Goal: Task Accomplishment & Management: Manage account settings

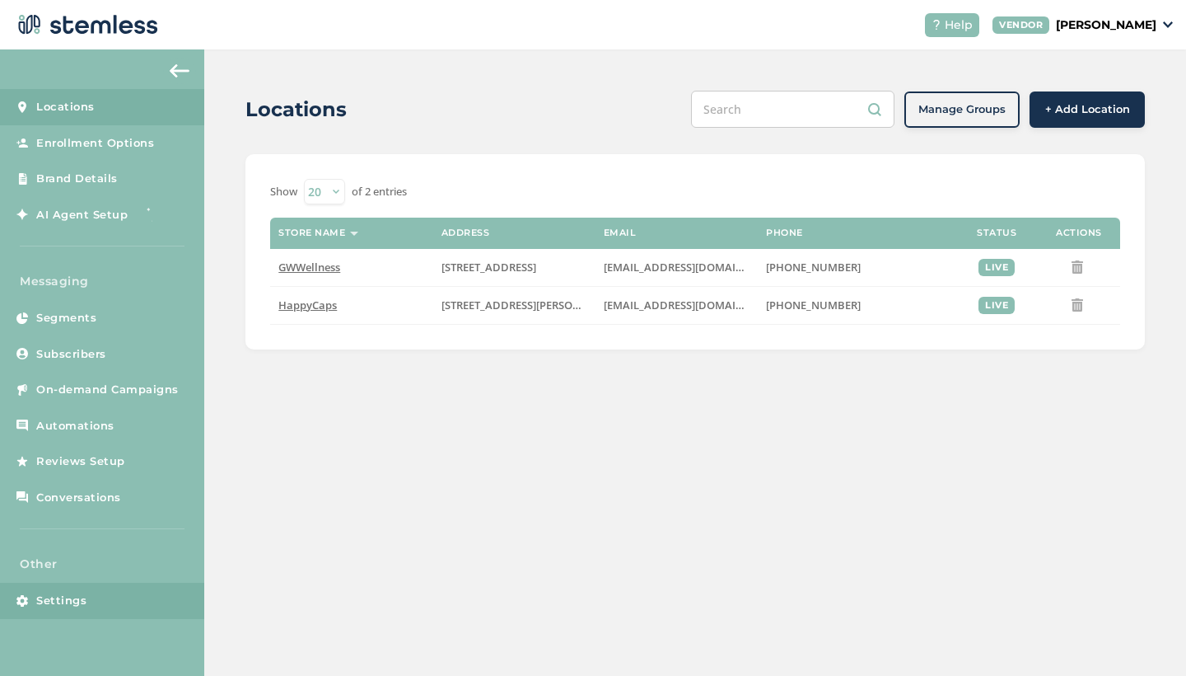
click at [67, 598] on span "Settings" at bounding box center [61, 600] width 50 height 16
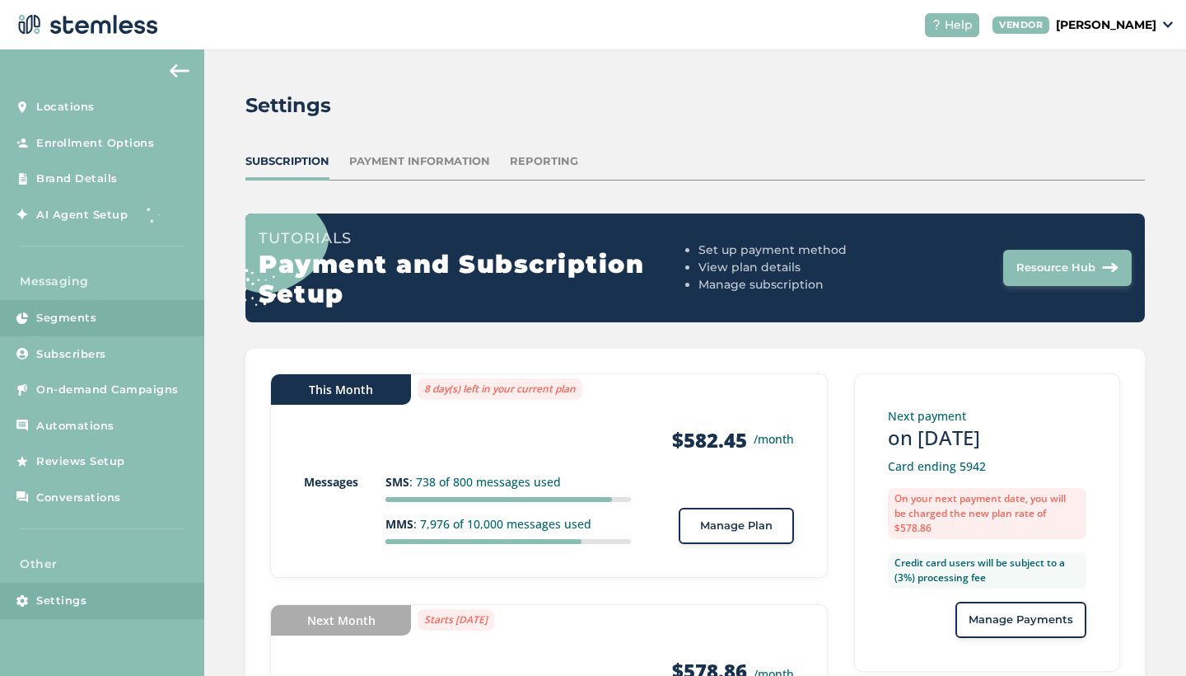
click at [53, 330] on link "Segments" at bounding box center [102, 318] width 204 height 36
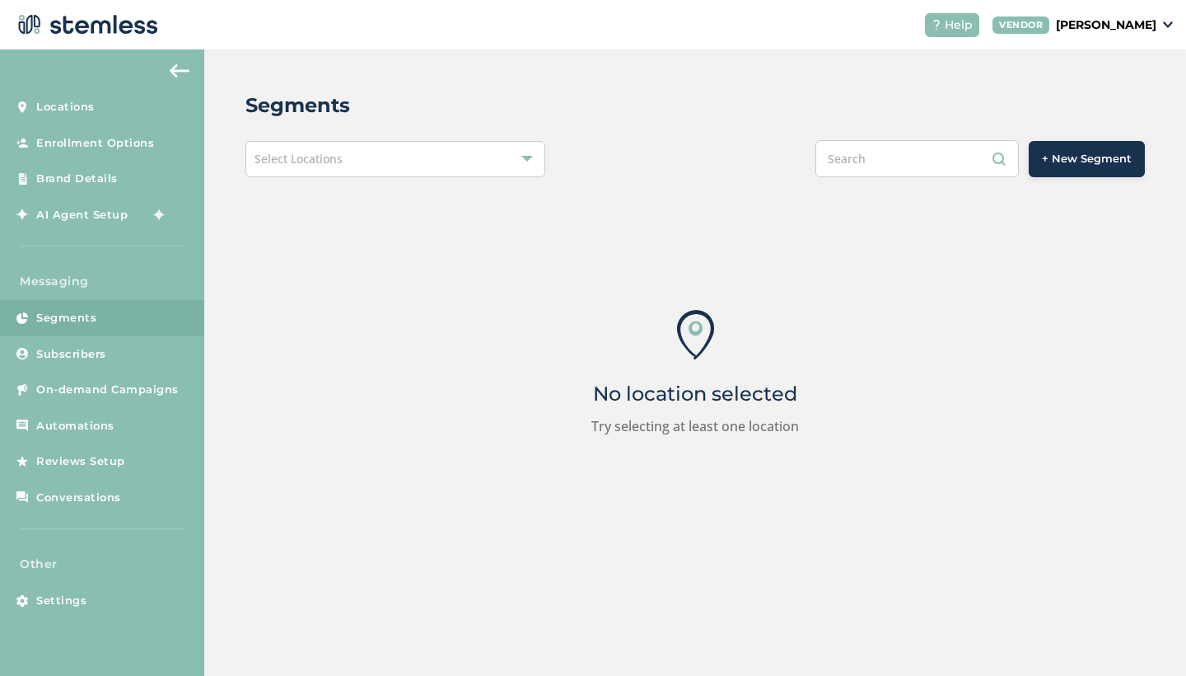
click at [352, 139] on div "Segments Select Locations + New Segment No location selected Try selecting at l…" at bounding box center [695, 315] width 982 height 533
click at [356, 181] on div "Segments Select Locations + New Segment No location selected Try selecting at l…" at bounding box center [695, 315] width 982 height 533
click at [355, 153] on div "Select Locations" at bounding box center [395, 159] width 300 height 36
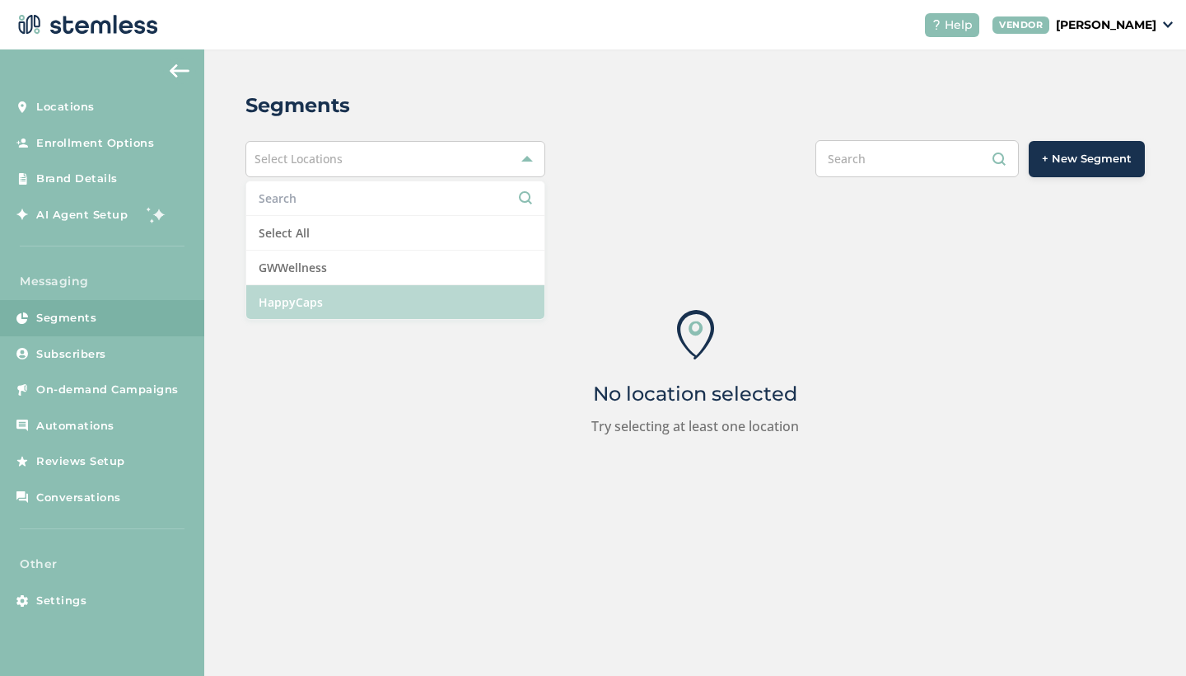
click at [306, 303] on li "HappyCaps" at bounding box center [395, 302] width 298 height 34
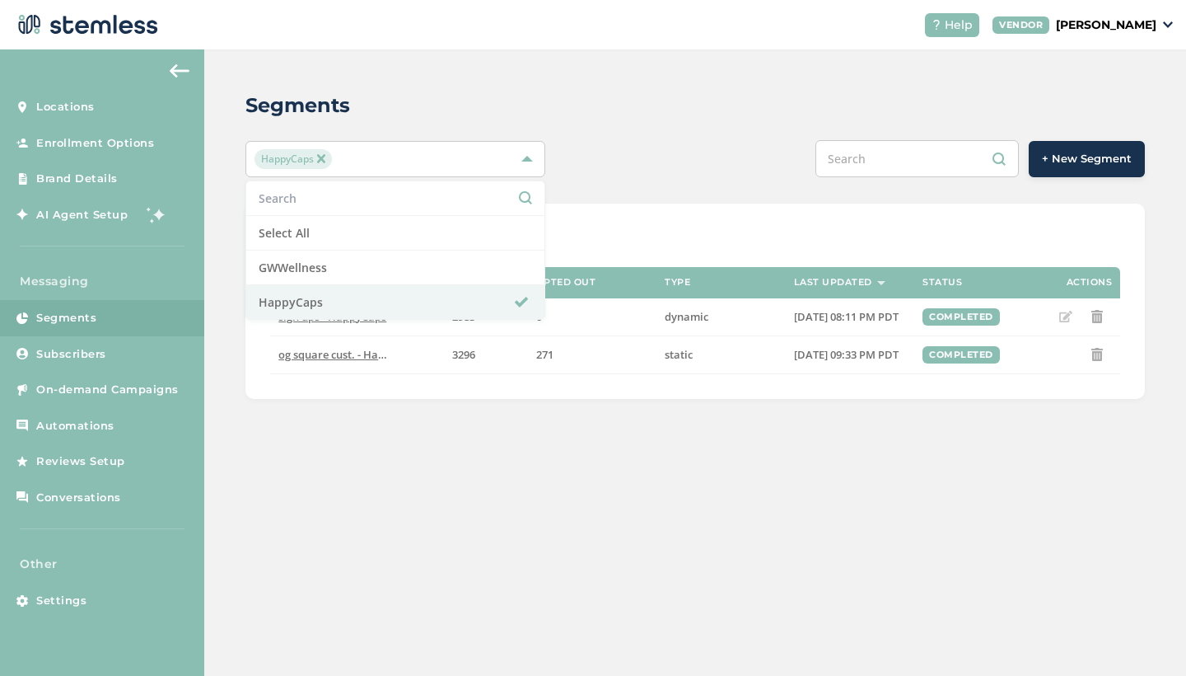
click at [643, 140] on div "+ New Segment" at bounding box center [882, 158] width 525 height 37
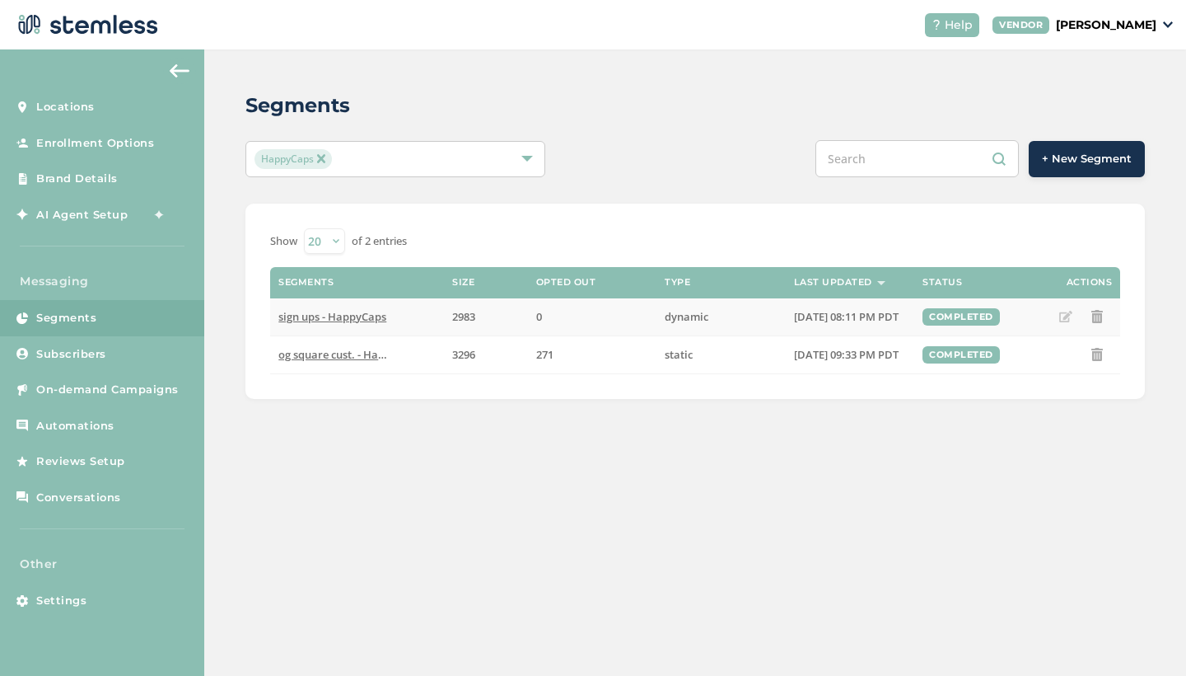
click at [1063, 318] on icon at bounding box center [1065, 316] width 13 height 13
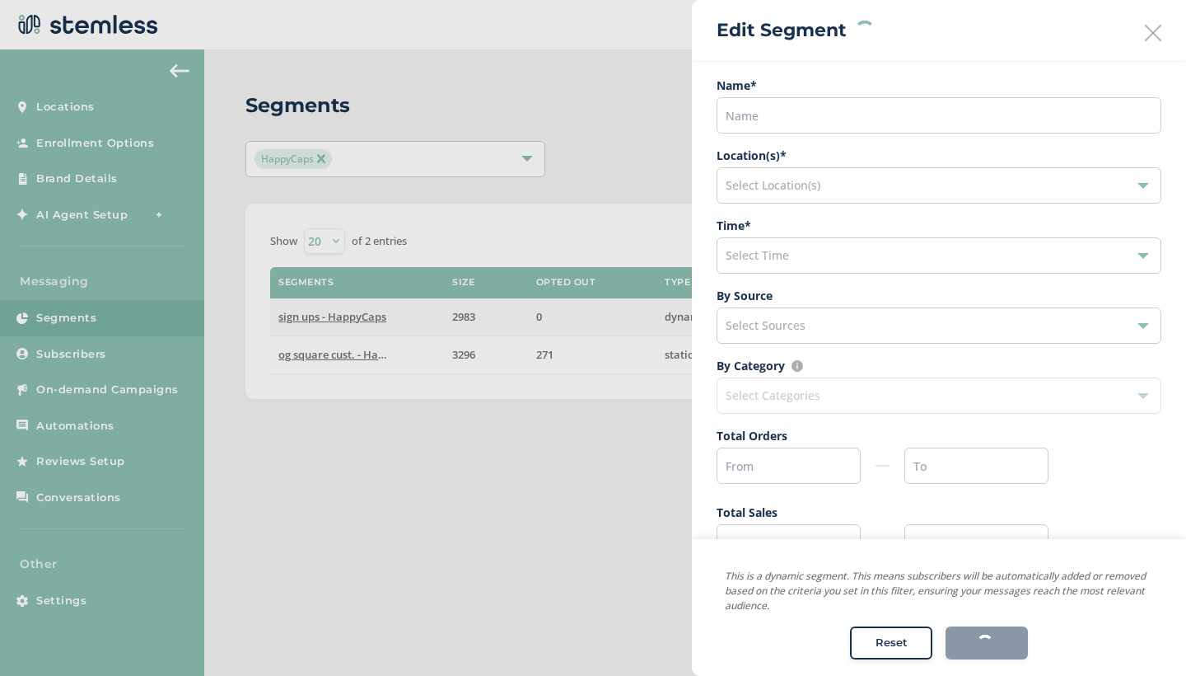
type input "sign ups"
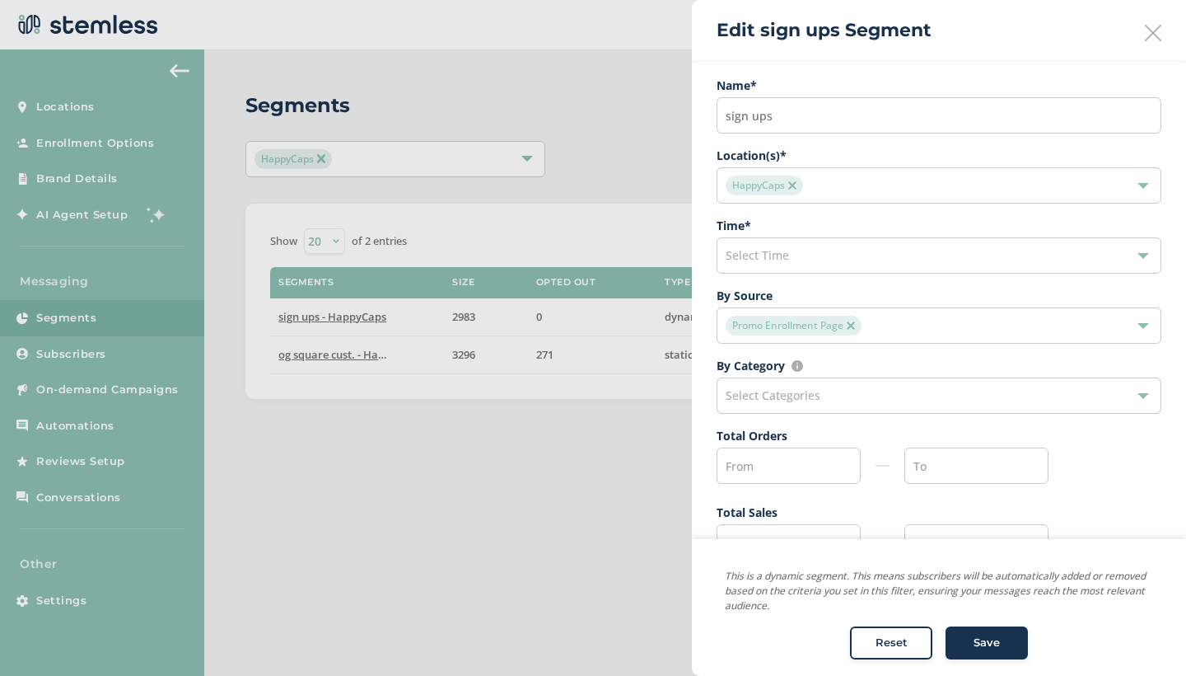
click at [837, 255] on div "Select Time" at bounding box center [939, 255] width 445 height 36
click at [705, 442] on div "Name * sign ups Location(s) * HappyCaps Time * Select Time Past Week Past Month…" at bounding box center [939, 398] width 494 height 676
click at [845, 396] on div "Select Categories" at bounding box center [939, 395] width 445 height 36
click at [817, 261] on div "Select Time" at bounding box center [939, 255] width 445 height 36
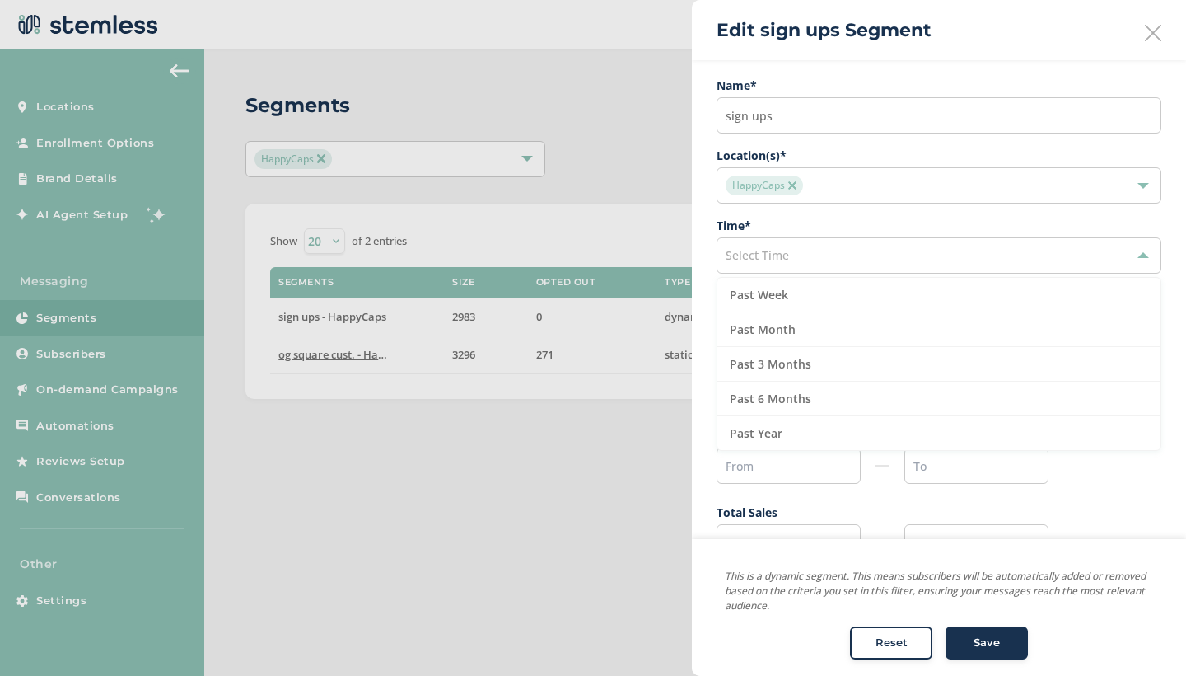
click at [522, 456] on div at bounding box center [593, 338] width 1186 height 676
click at [987, 652] on button "Save" at bounding box center [987, 643] width 82 height 33
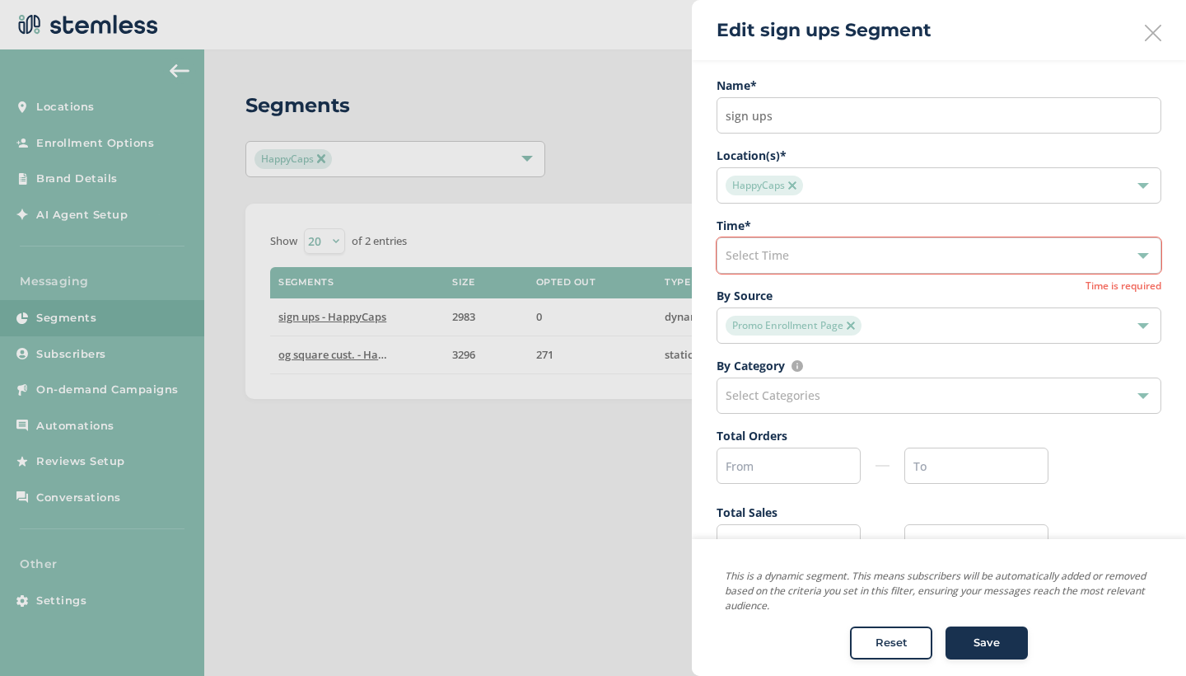
click at [902, 248] on div "Select Time" at bounding box center [939, 255] width 445 height 36
click at [489, 456] on div at bounding box center [593, 338] width 1186 height 676
click at [467, 438] on div at bounding box center [593, 338] width 1186 height 676
click at [551, 503] on div at bounding box center [593, 338] width 1186 height 676
click at [184, 70] on div at bounding box center [593, 338] width 1186 height 676
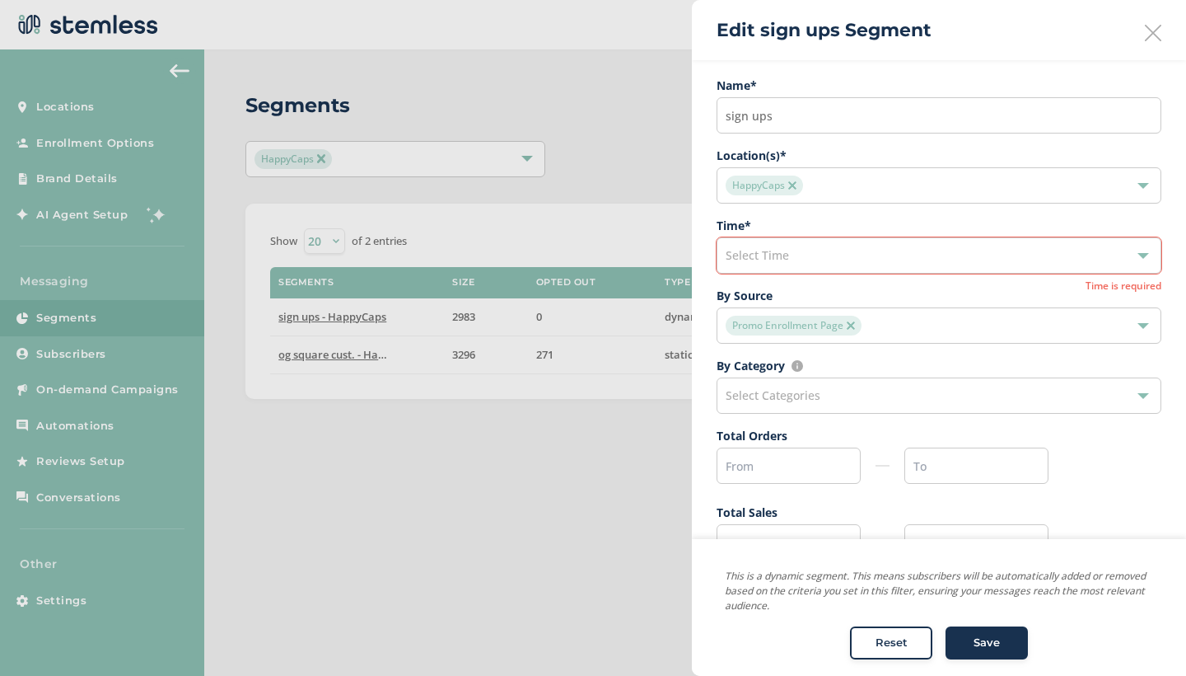
click at [46, 358] on div at bounding box center [593, 338] width 1186 height 676
click at [1153, 31] on icon at bounding box center [1153, 33] width 16 height 16
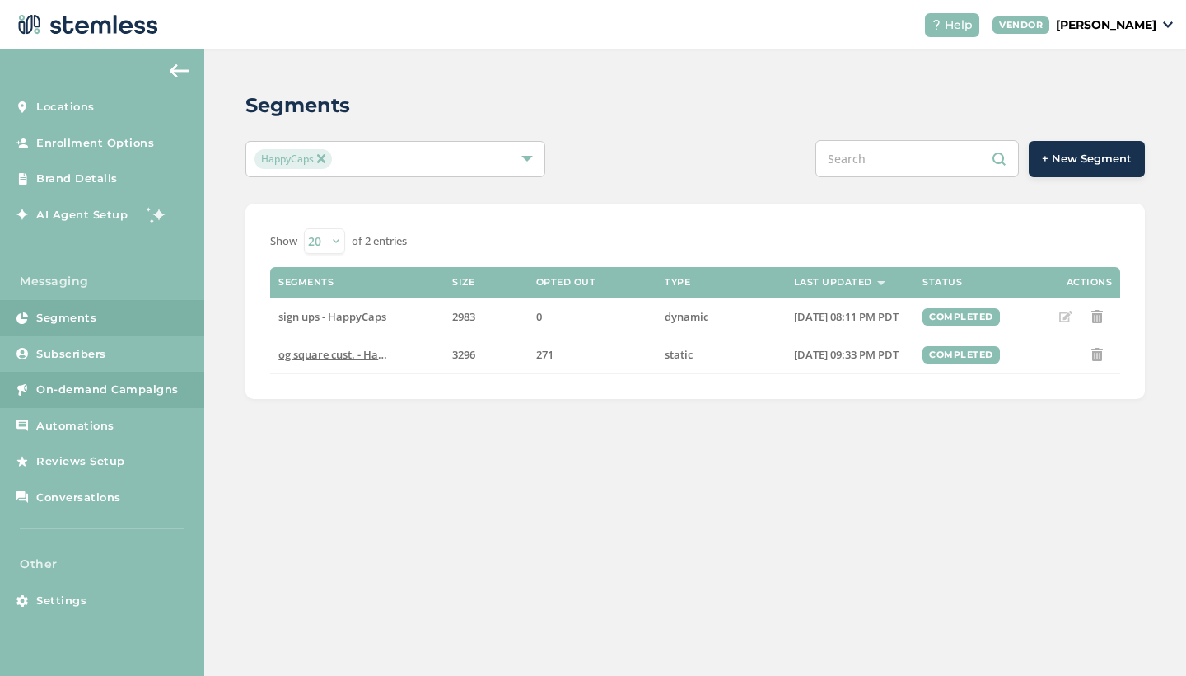
click at [69, 377] on link "On-demand Campaigns" at bounding box center [102, 390] width 204 height 36
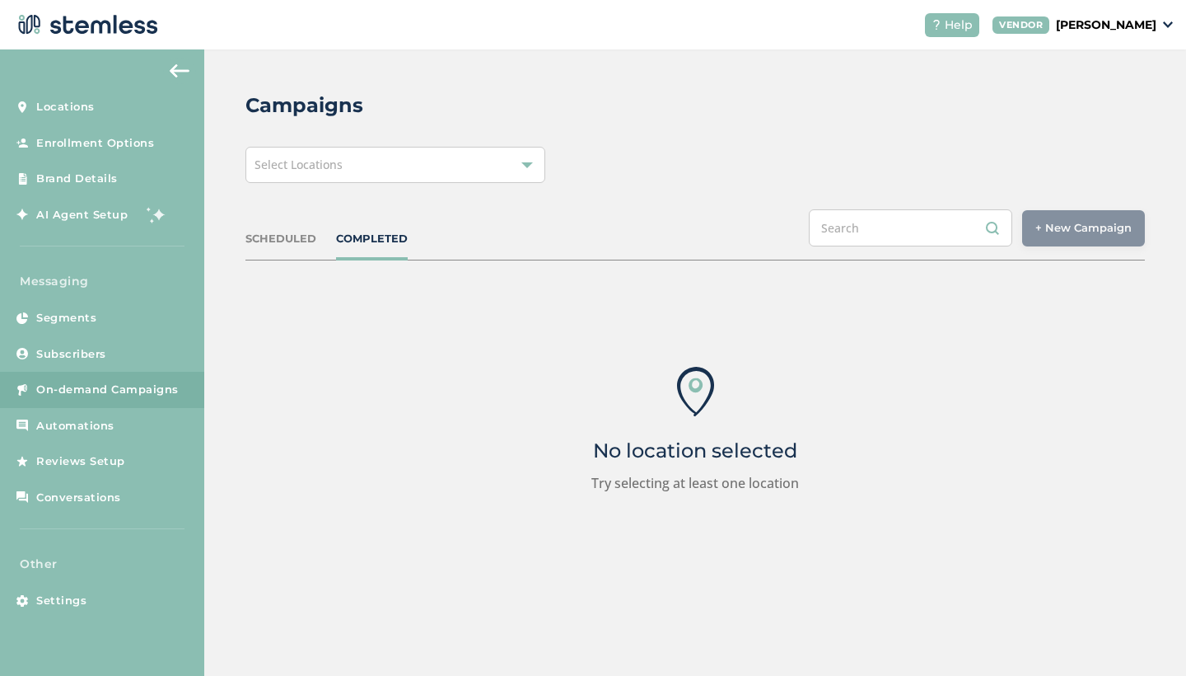
click at [366, 167] on div "Select Locations" at bounding box center [395, 165] width 300 height 36
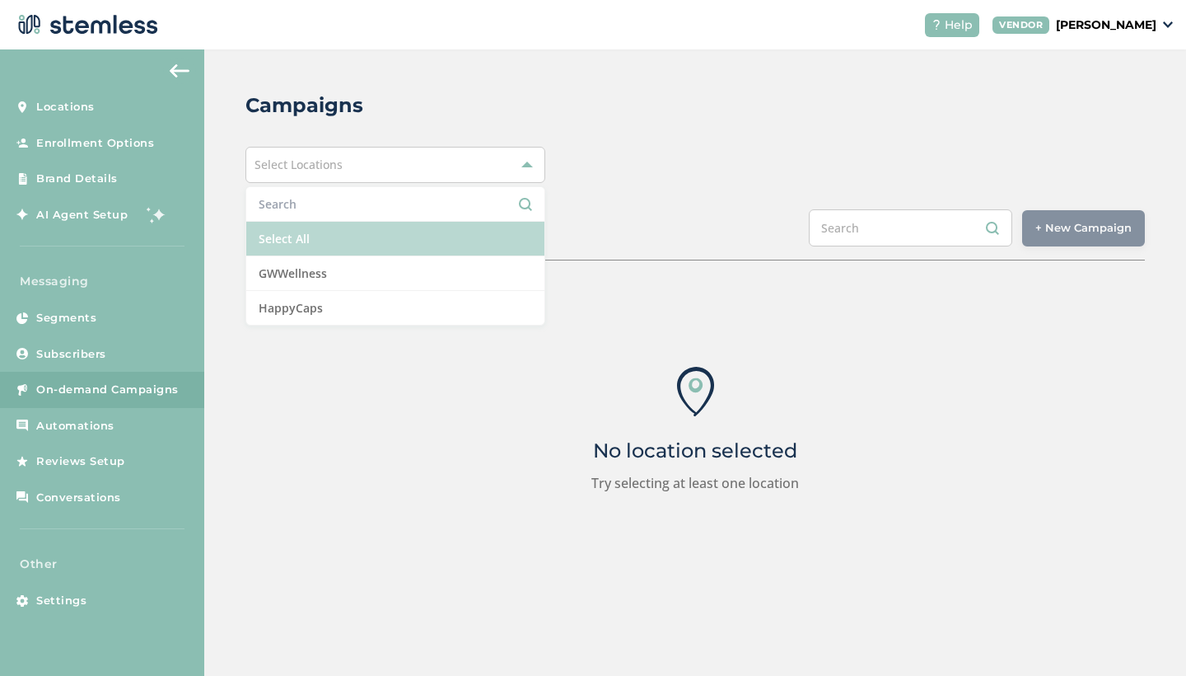
click at [306, 239] on li "Select All" at bounding box center [395, 239] width 298 height 35
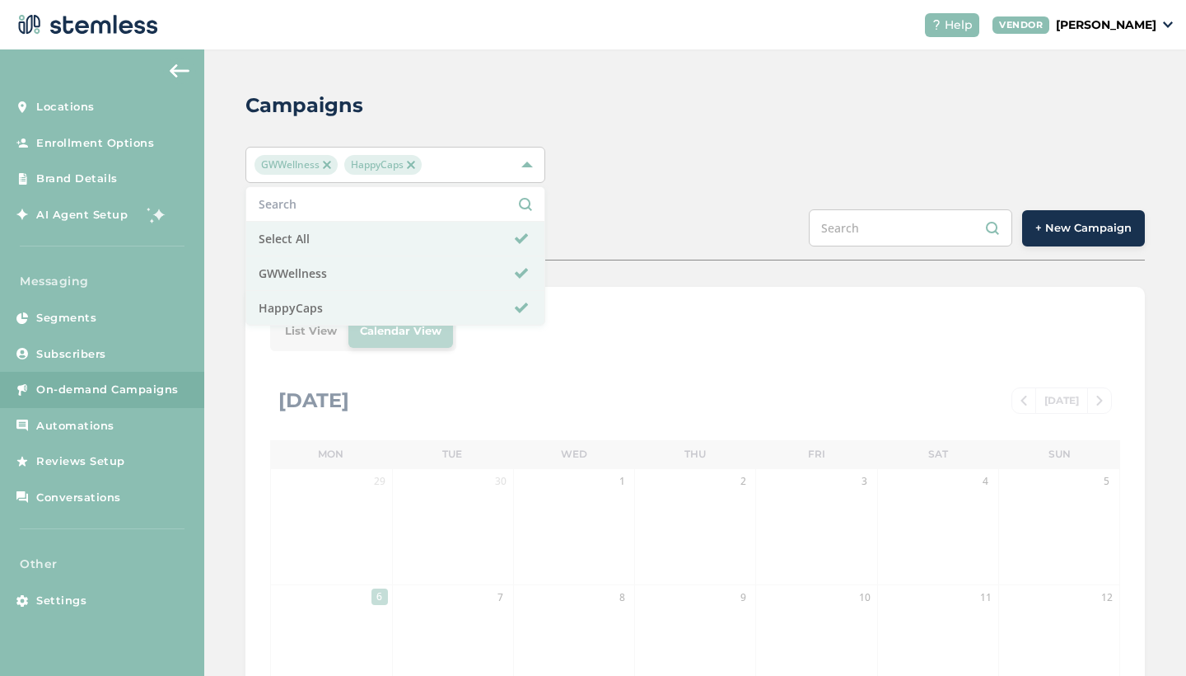
click at [682, 152] on div "GWWellness HappyCaps Select All GWWellness HappyCaps" at bounding box center [695, 165] width 900 height 36
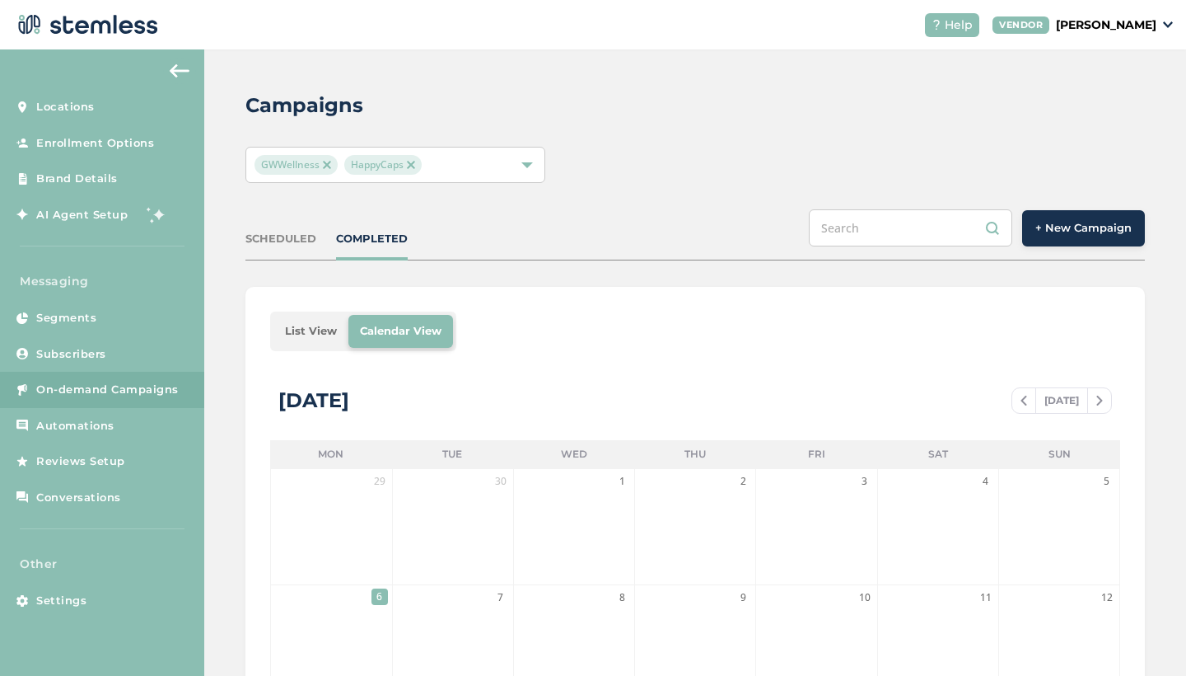
click at [320, 333] on li "List View" at bounding box center [311, 331] width 75 height 33
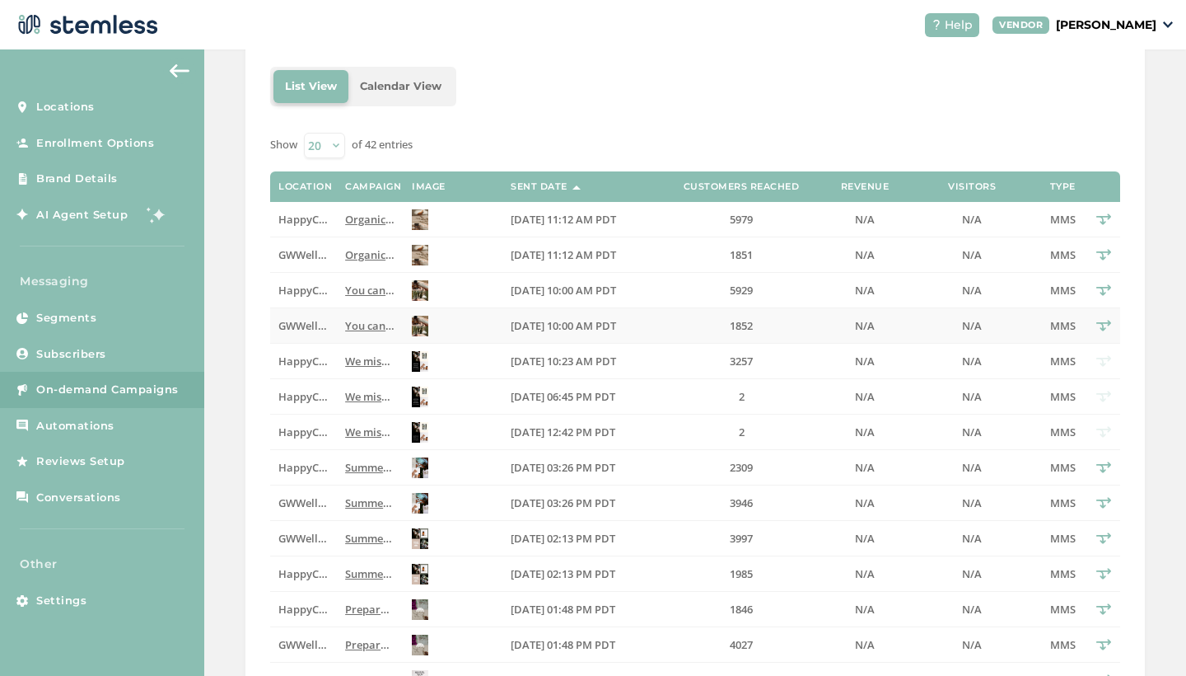
scroll to position [246, 0]
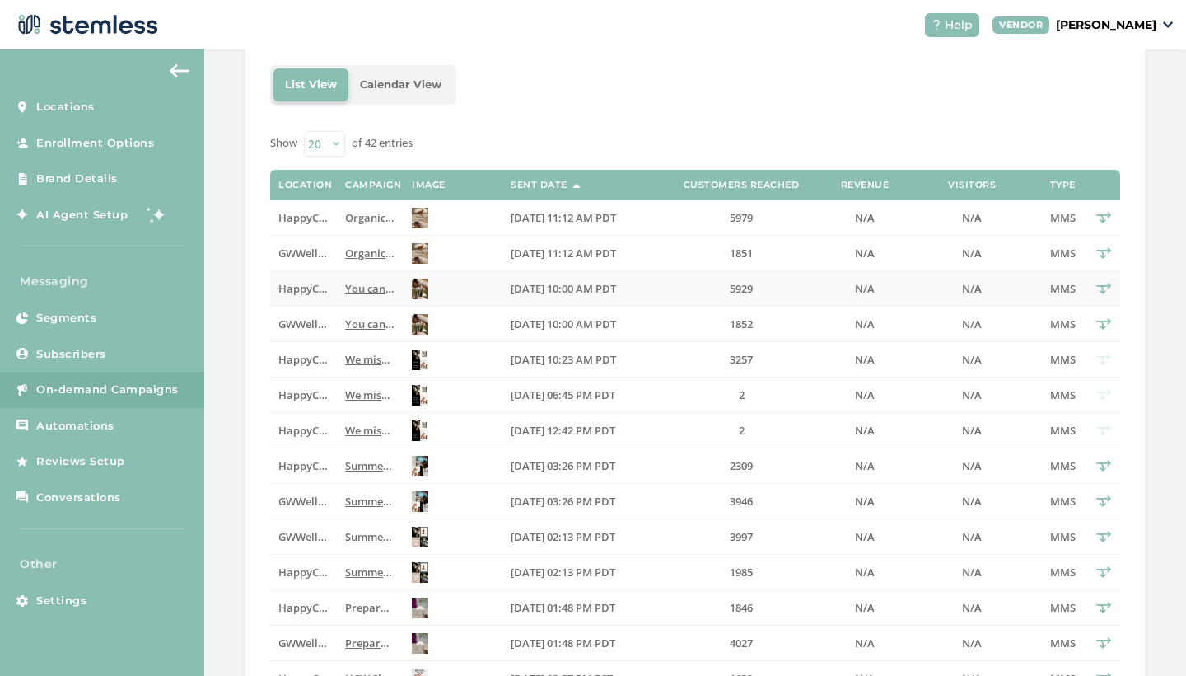
click at [418, 294] on img at bounding box center [420, 288] width 16 height 21
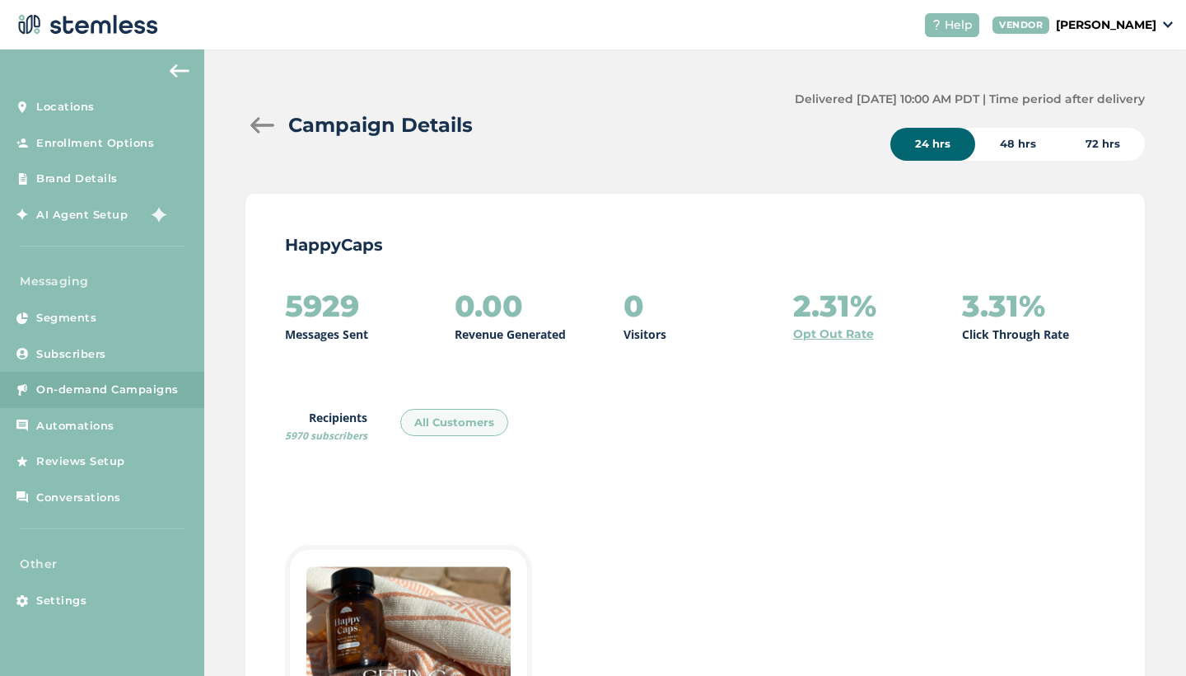
click at [1105, 144] on div "72 hrs" at bounding box center [1103, 144] width 84 height 33
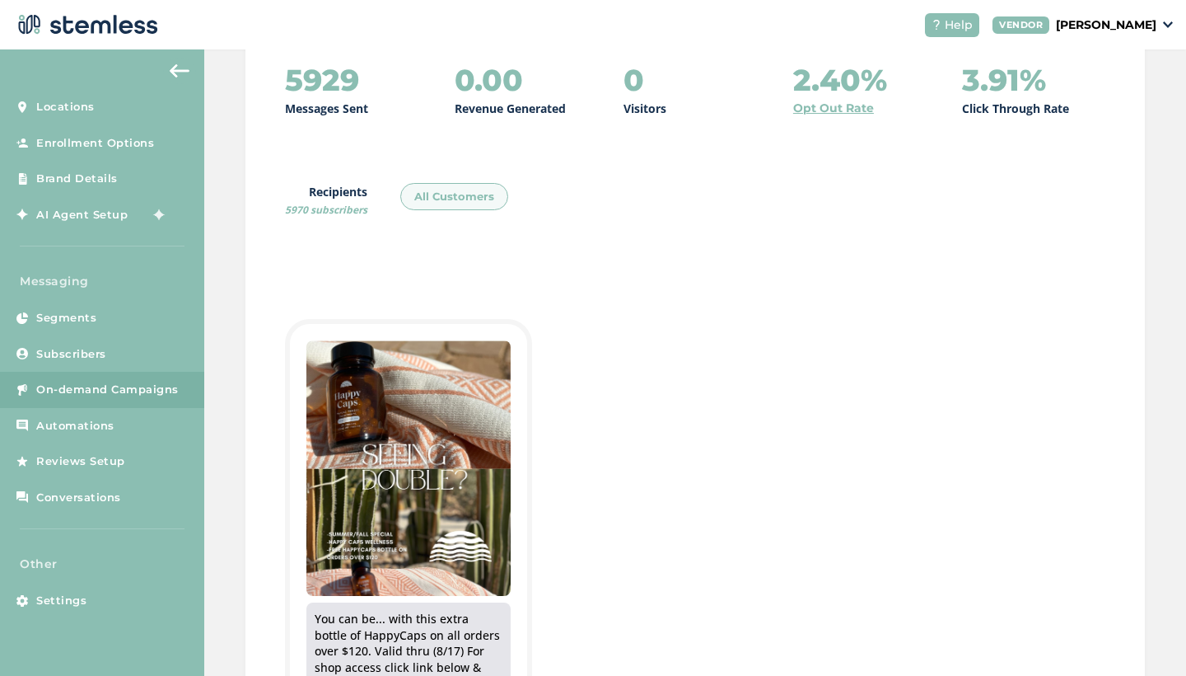
scroll to position [341, 0]
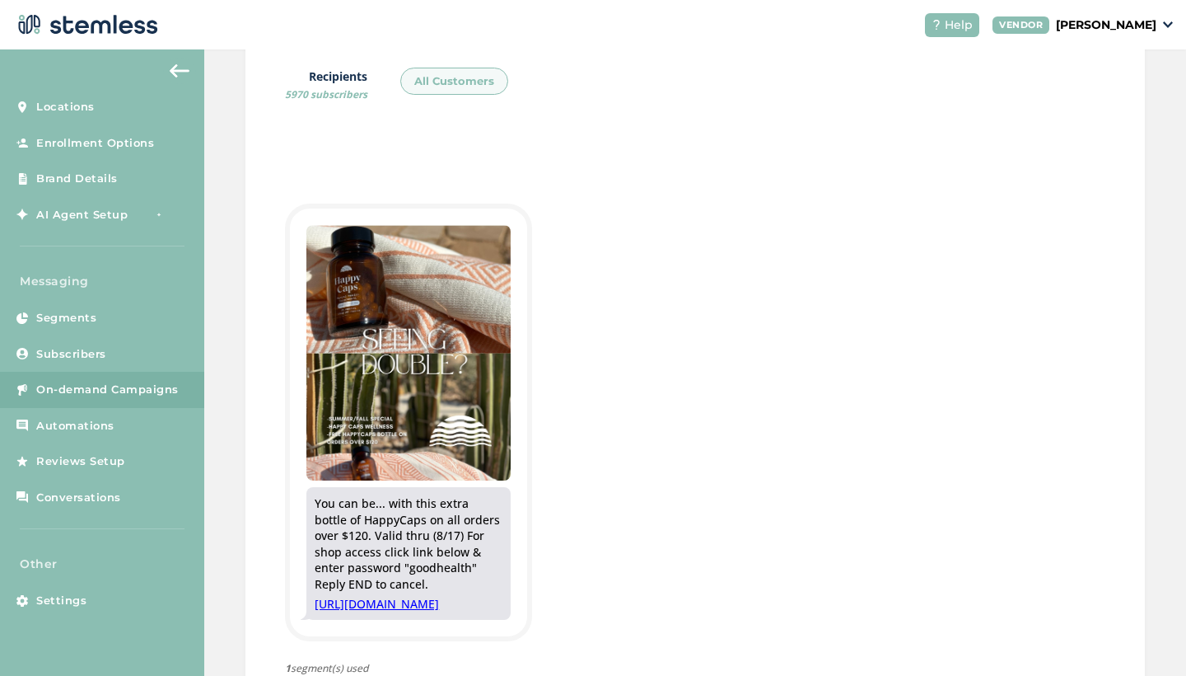
click at [175, 71] on img at bounding box center [180, 70] width 20 height 13
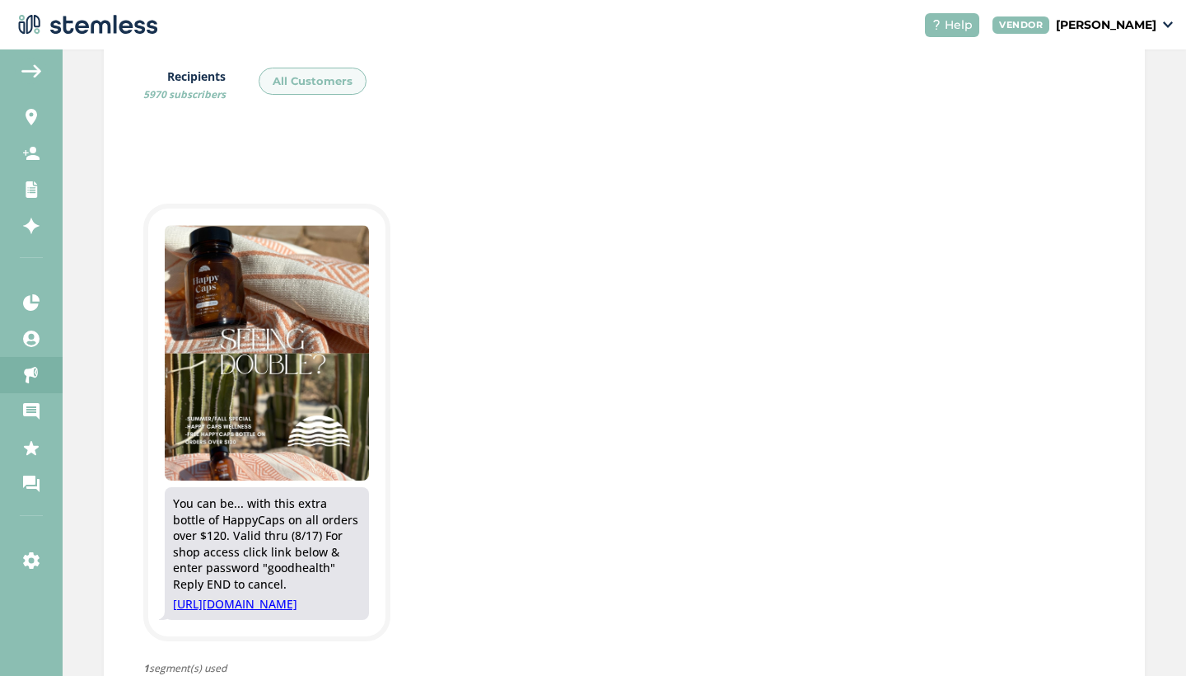
click at [24, 68] on img at bounding box center [31, 70] width 20 height 13
